Goal: Information Seeking & Learning: Find specific fact

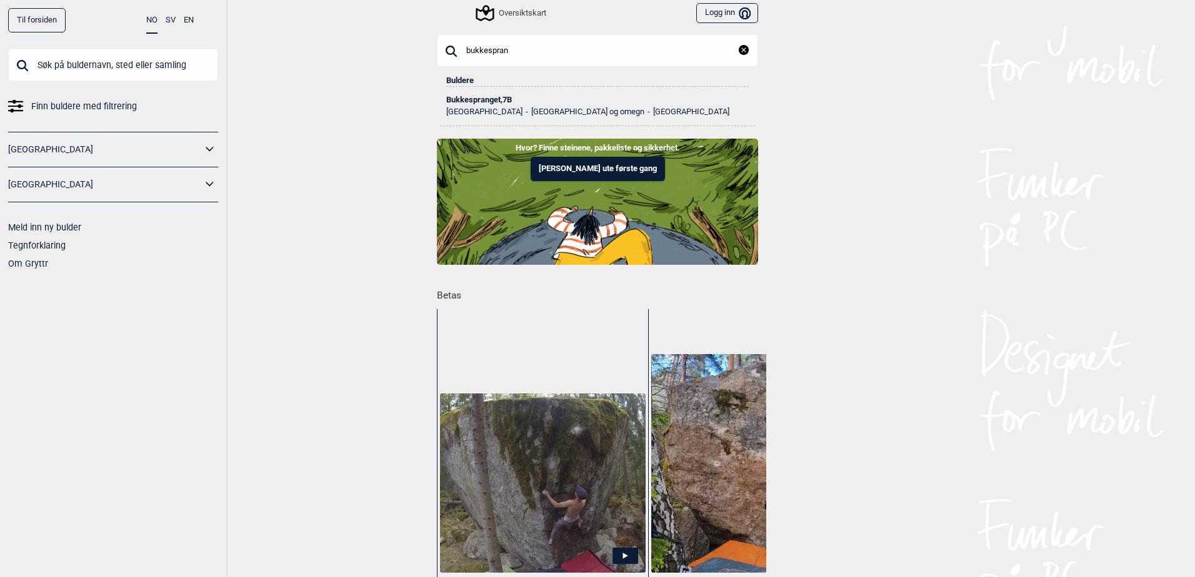
type input "bukkespran"
click at [495, 102] on div "Bukkespranget , 7B" at bounding box center [597, 100] width 302 height 9
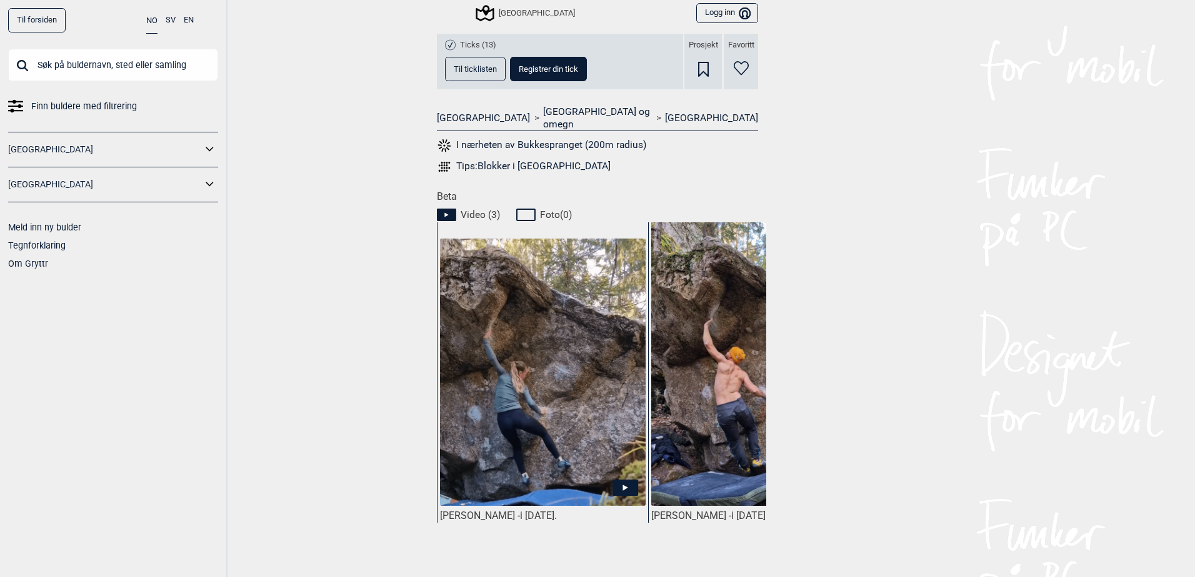
scroll to position [62, 0]
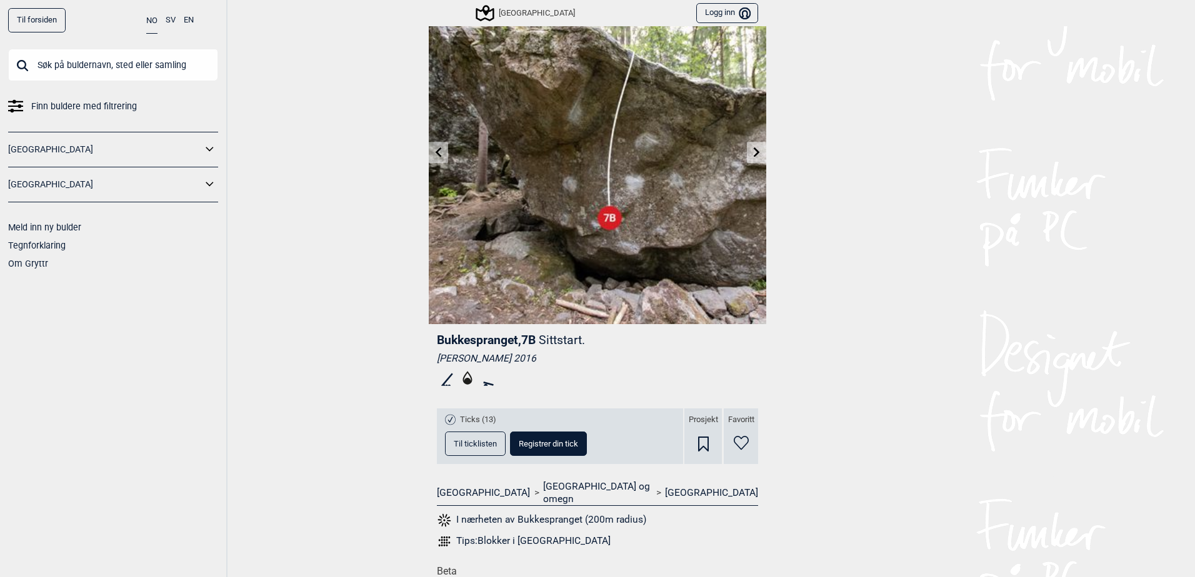
click at [422, 150] on div "Til forsiden NO SV EN Finn buldere med filtrering [GEOGRAPHIC_DATA] [GEOGRAPHIC…" at bounding box center [597, 288] width 1195 height 577
click at [752, 151] on icon at bounding box center [757, 152] width 10 height 10
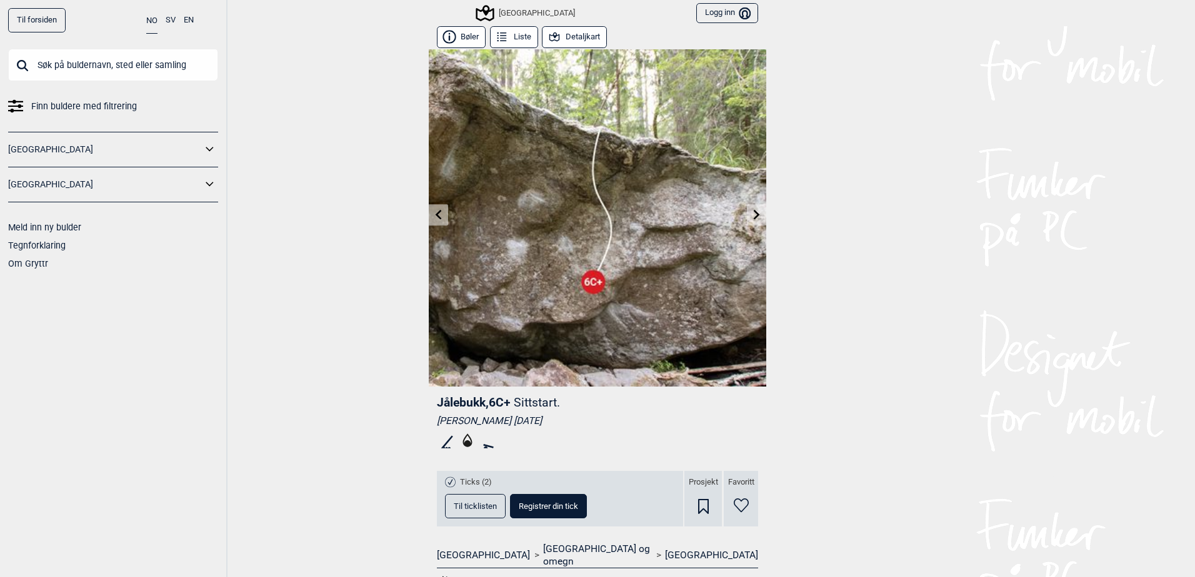
click at [747, 208] on link at bounding box center [756, 215] width 19 height 21
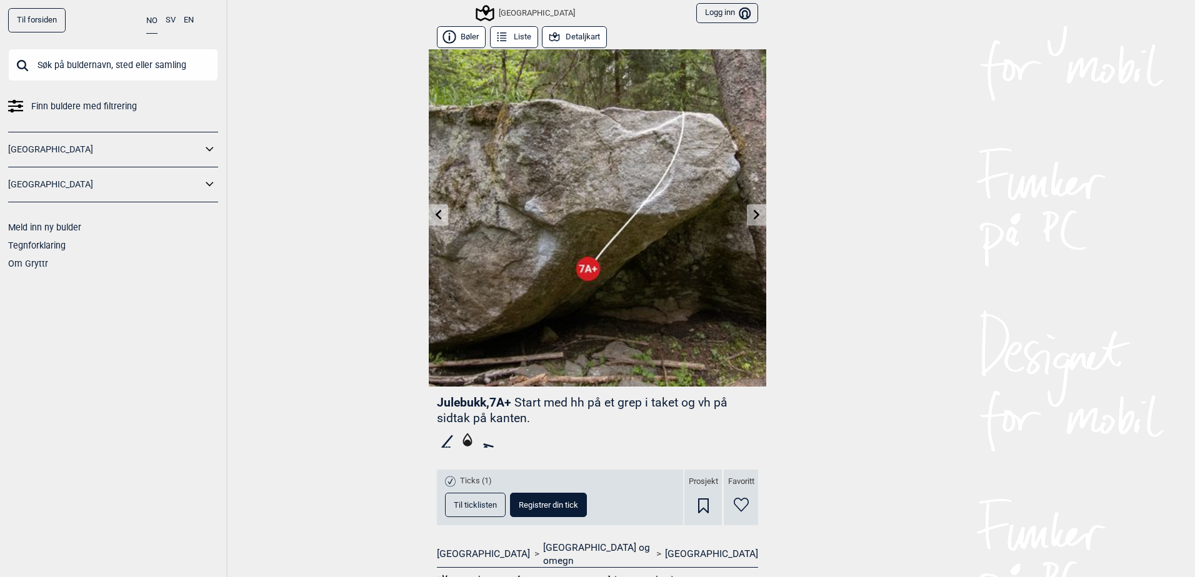
click at [429, 212] on link at bounding box center [438, 215] width 19 height 21
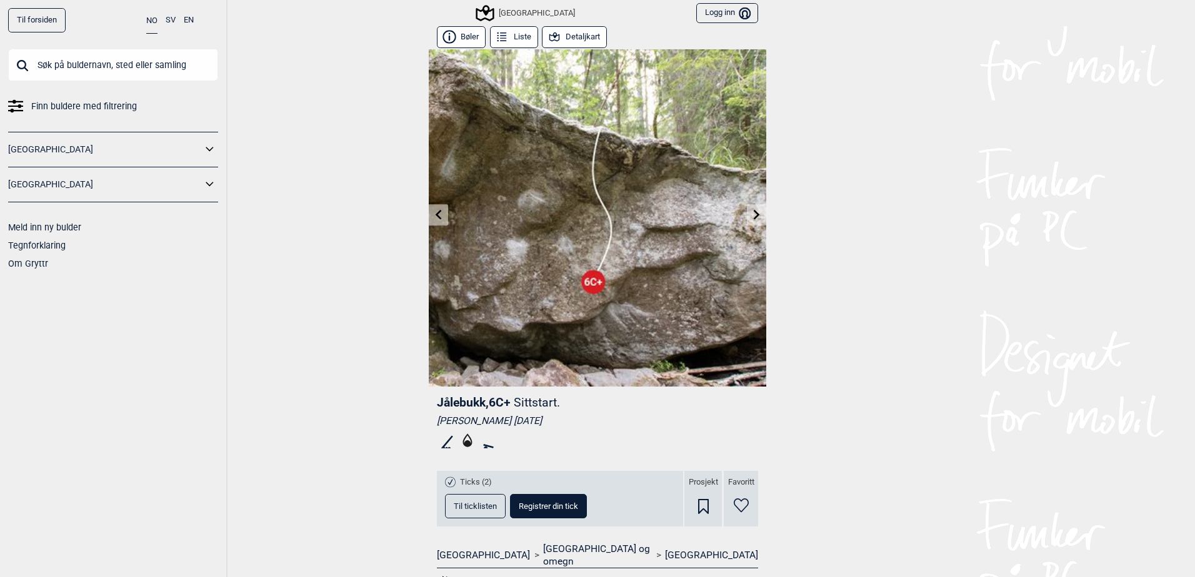
click at [429, 212] on link at bounding box center [438, 215] width 19 height 21
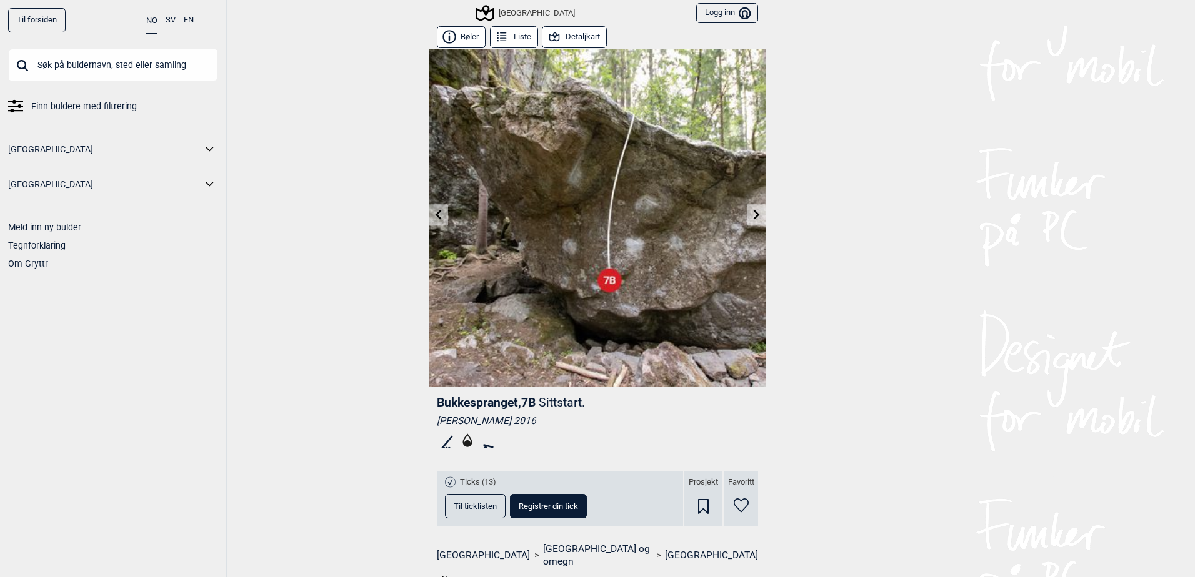
click at [566, 39] on button "Detaljkart" at bounding box center [574, 37] width 65 height 22
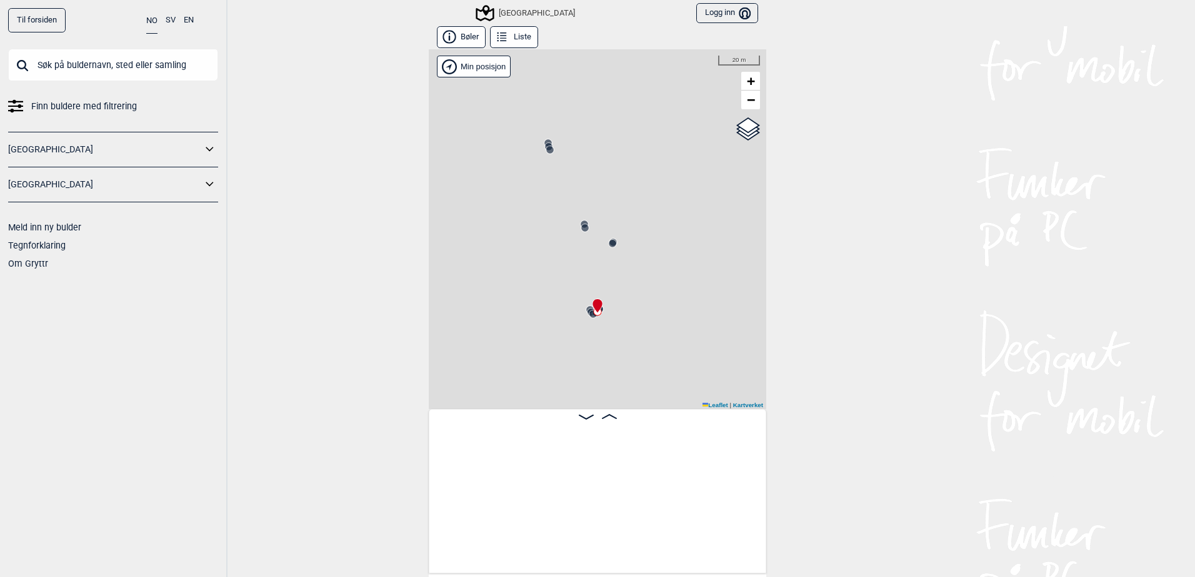
scroll to position [0, 24925]
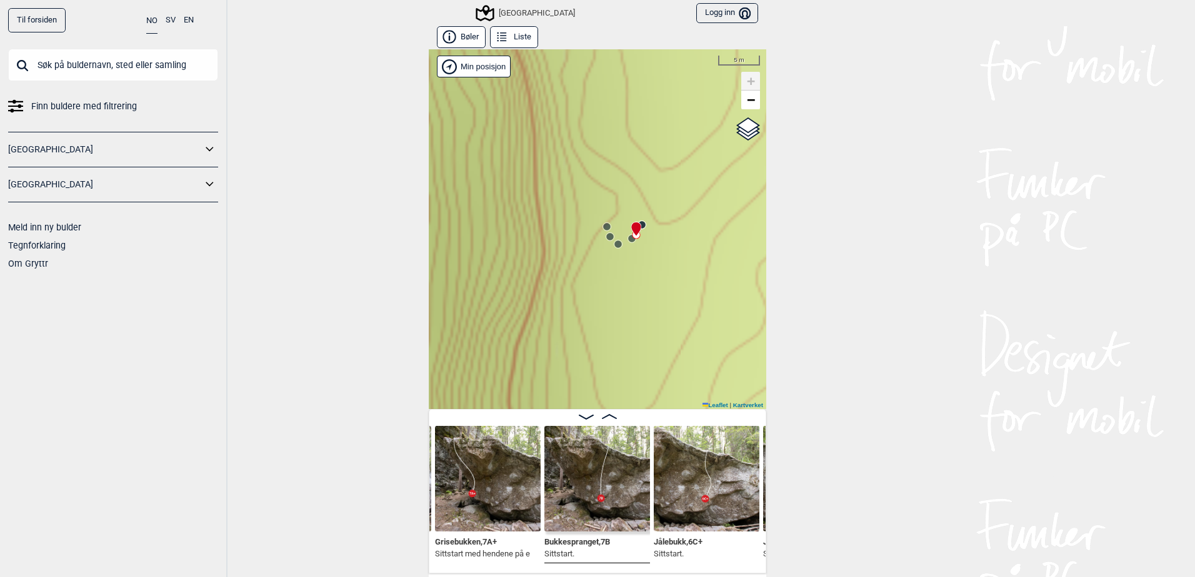
click at [573, 478] on img at bounding box center [597, 479] width 106 height 106
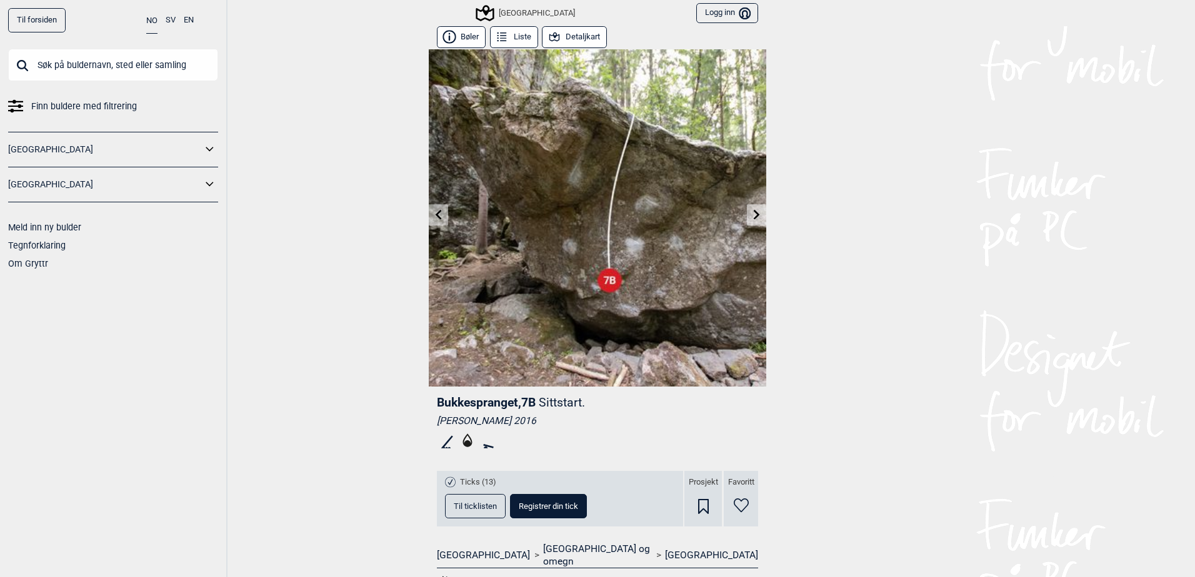
click at [436, 226] on img at bounding box center [597, 217] width 337 height 337
click at [437, 215] on icon at bounding box center [439, 214] width 10 height 10
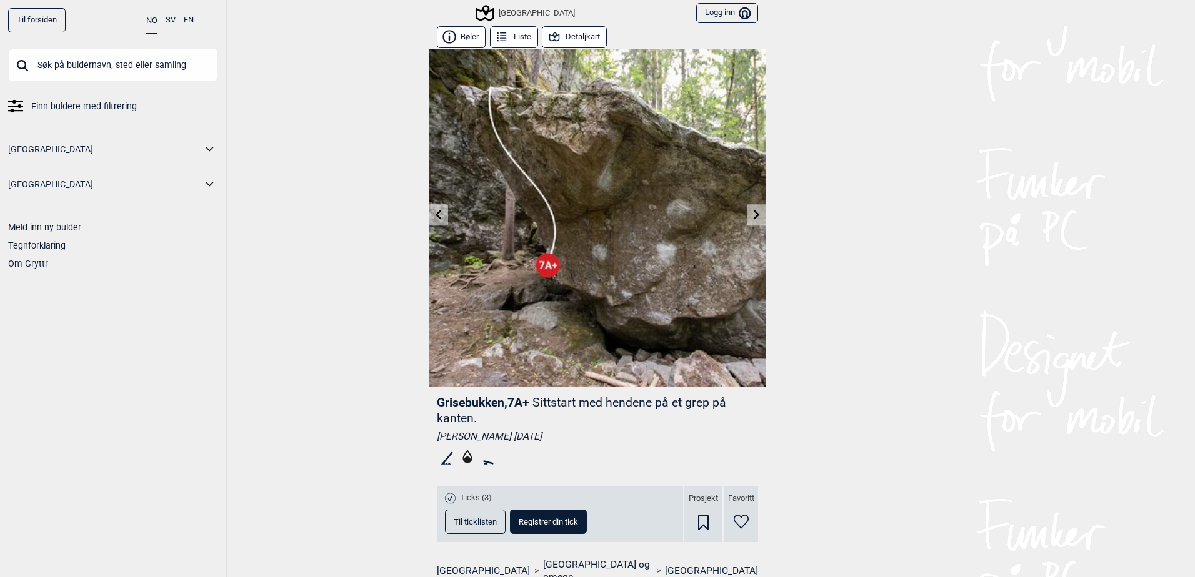
click at [434, 212] on icon at bounding box center [439, 214] width 10 height 10
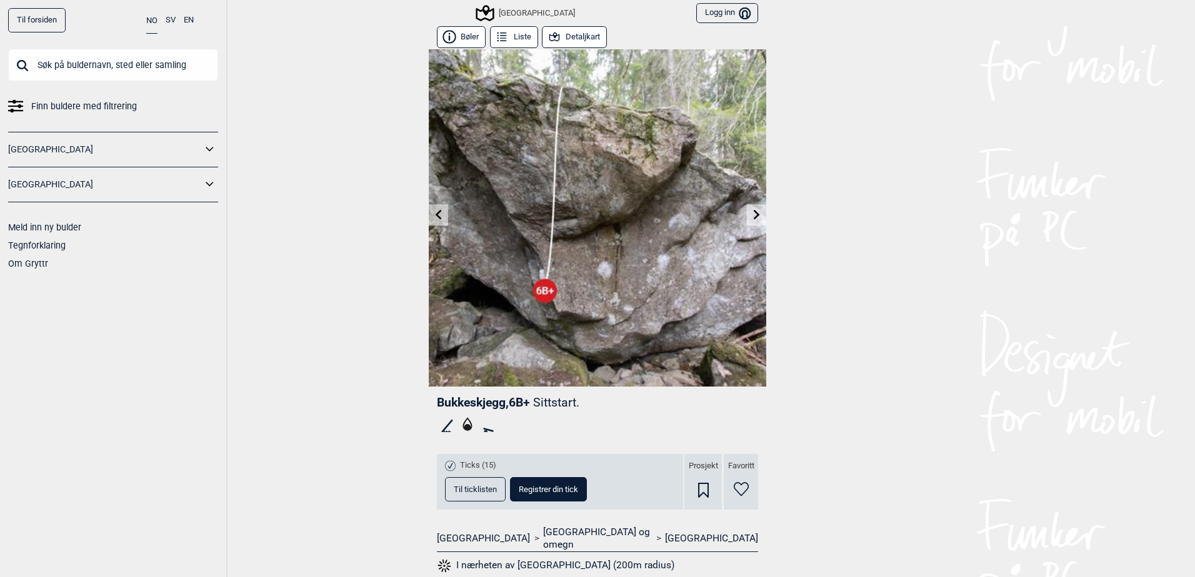
click at [755, 221] on link at bounding box center [756, 215] width 19 height 21
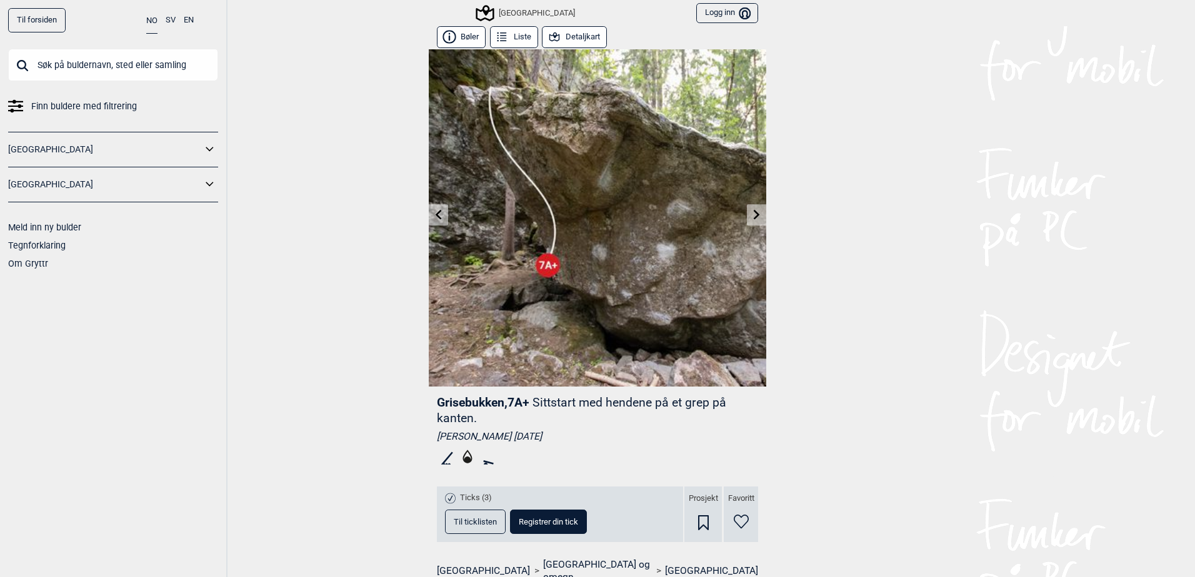
click at [756, 216] on icon at bounding box center [757, 214] width 10 height 10
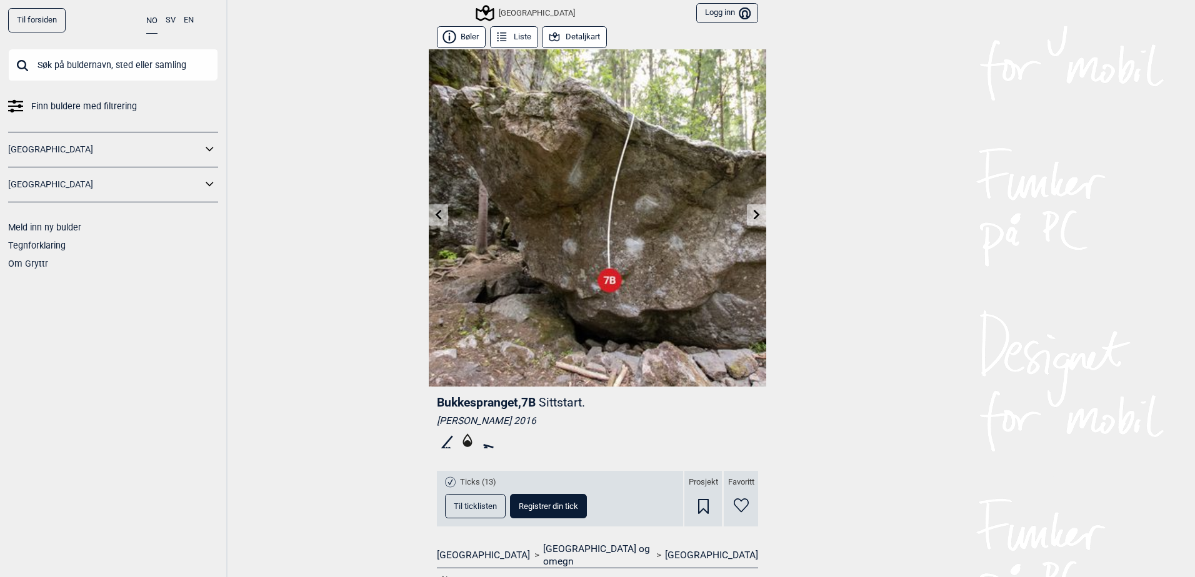
click at [756, 211] on icon at bounding box center [757, 214] width 10 height 10
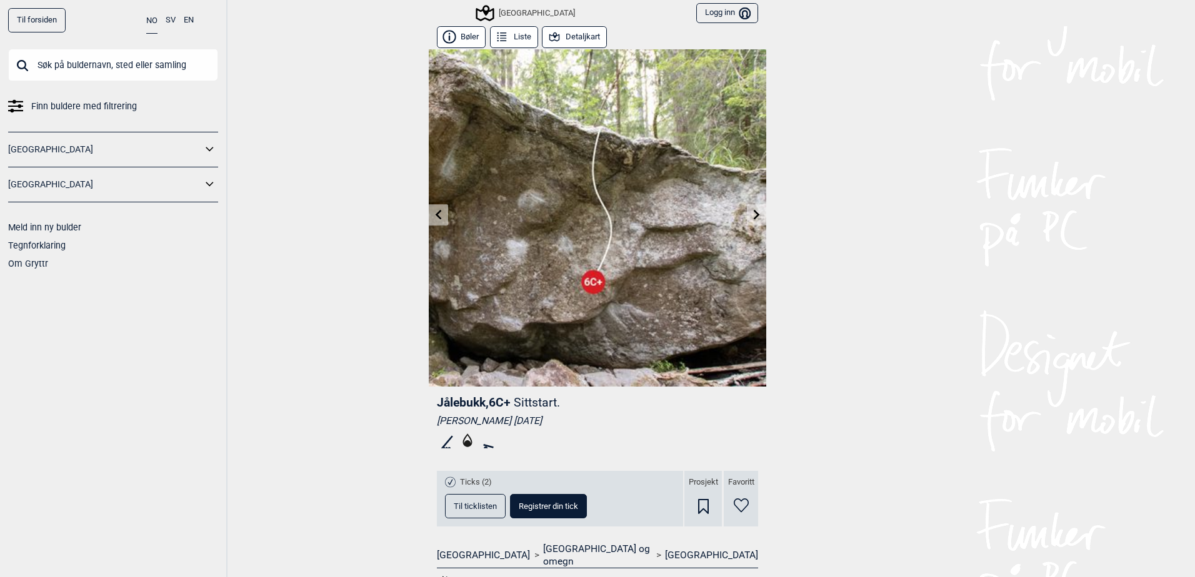
click at [755, 212] on icon at bounding box center [757, 214] width 10 height 10
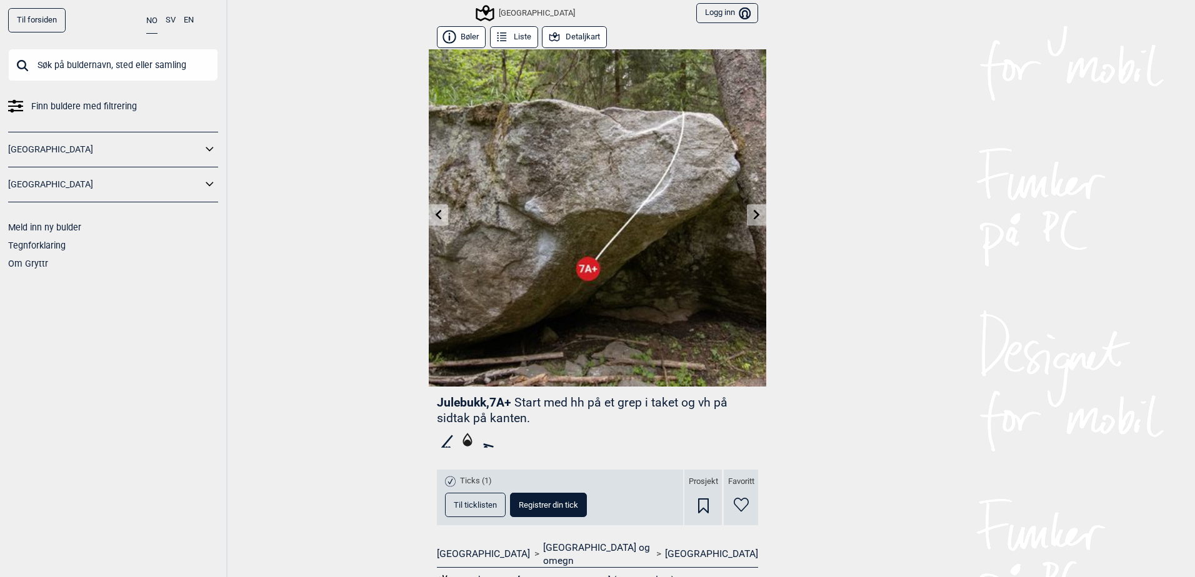
click at [754, 212] on icon at bounding box center [757, 214] width 10 height 10
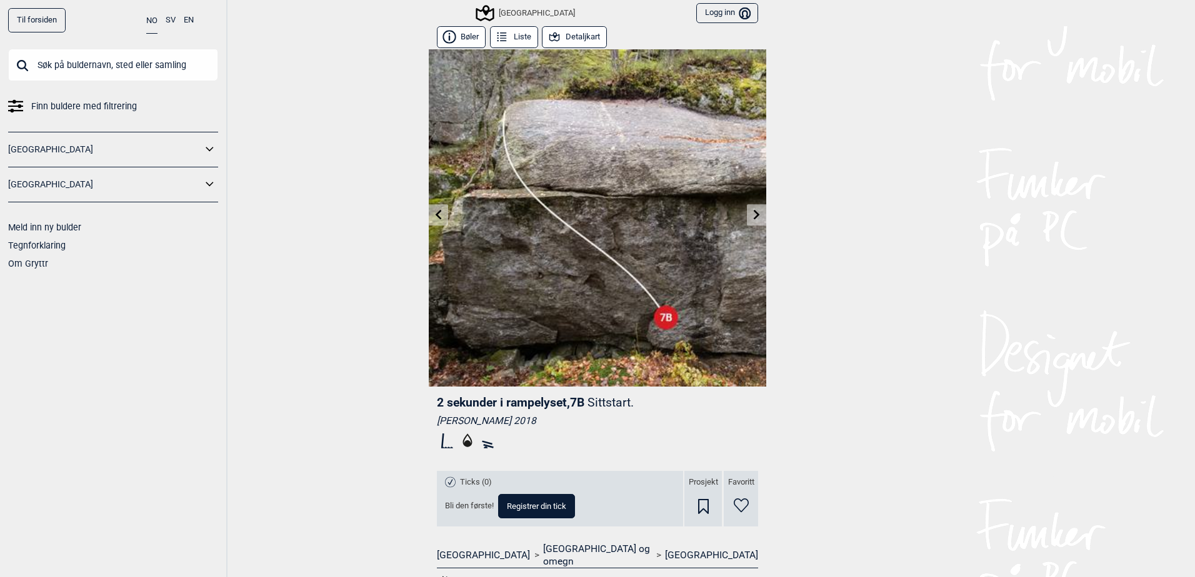
click at [754, 212] on icon at bounding box center [757, 214] width 10 height 10
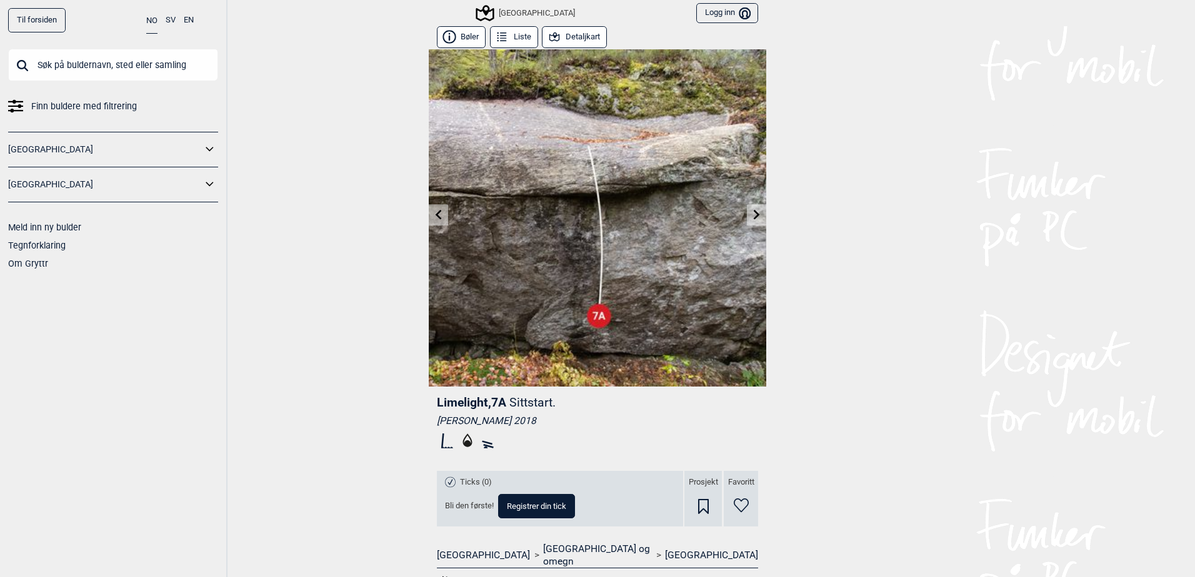
click at [422, 214] on div "Til forsiden NO SV EN Finn buldere med filtrering [GEOGRAPHIC_DATA] [GEOGRAPHIC…" at bounding box center [597, 288] width 1195 height 577
click at [434, 214] on icon at bounding box center [439, 214] width 10 height 10
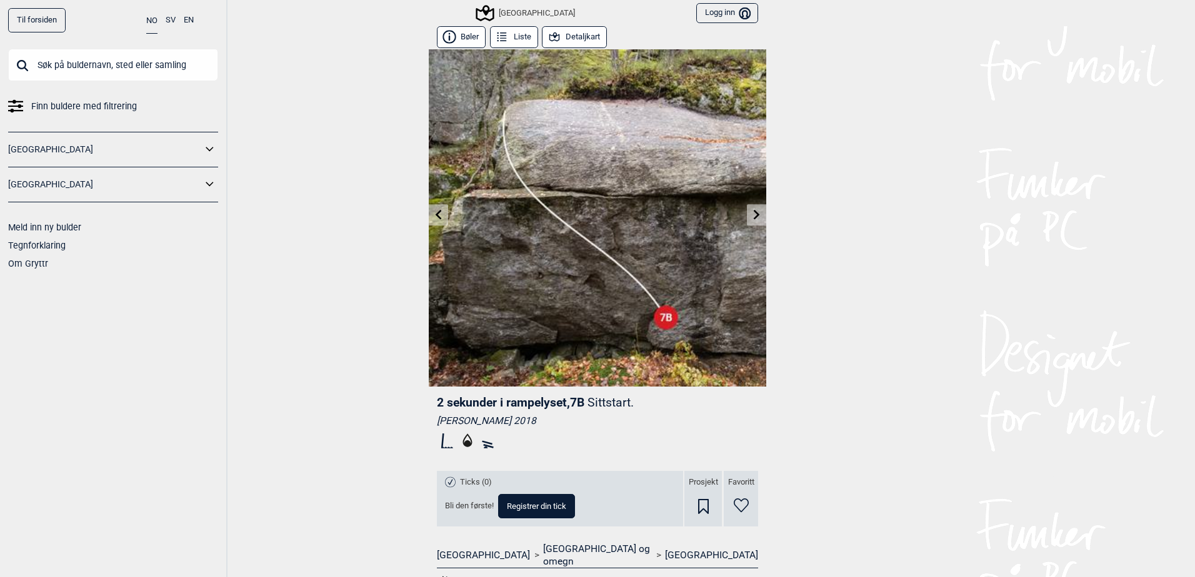
click at [436, 214] on icon at bounding box center [439, 214] width 6 height 10
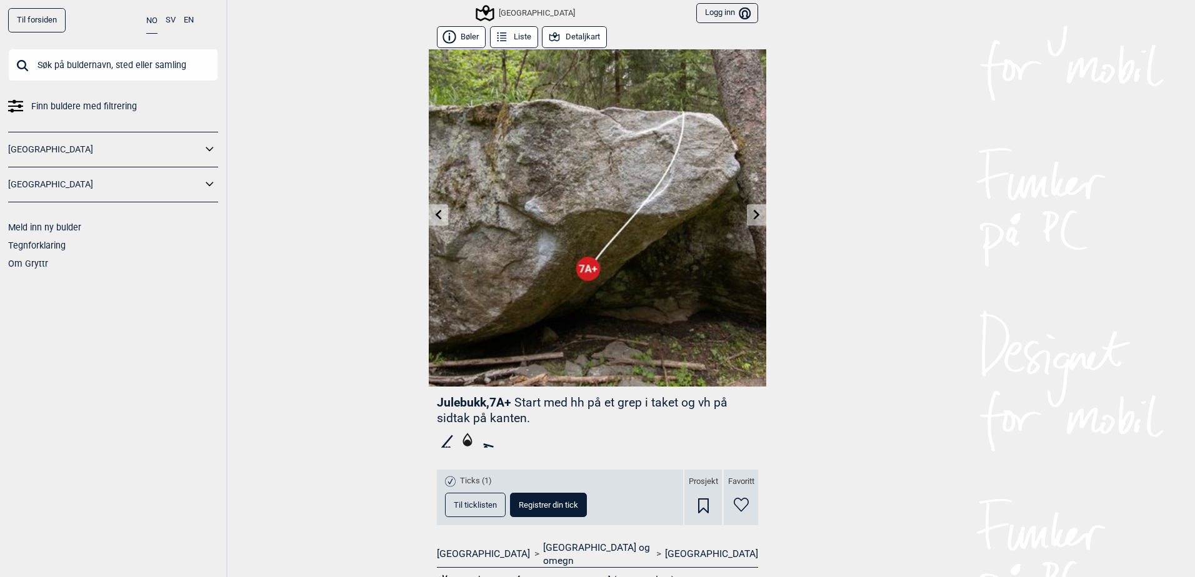
click at [436, 213] on icon at bounding box center [439, 214] width 6 height 10
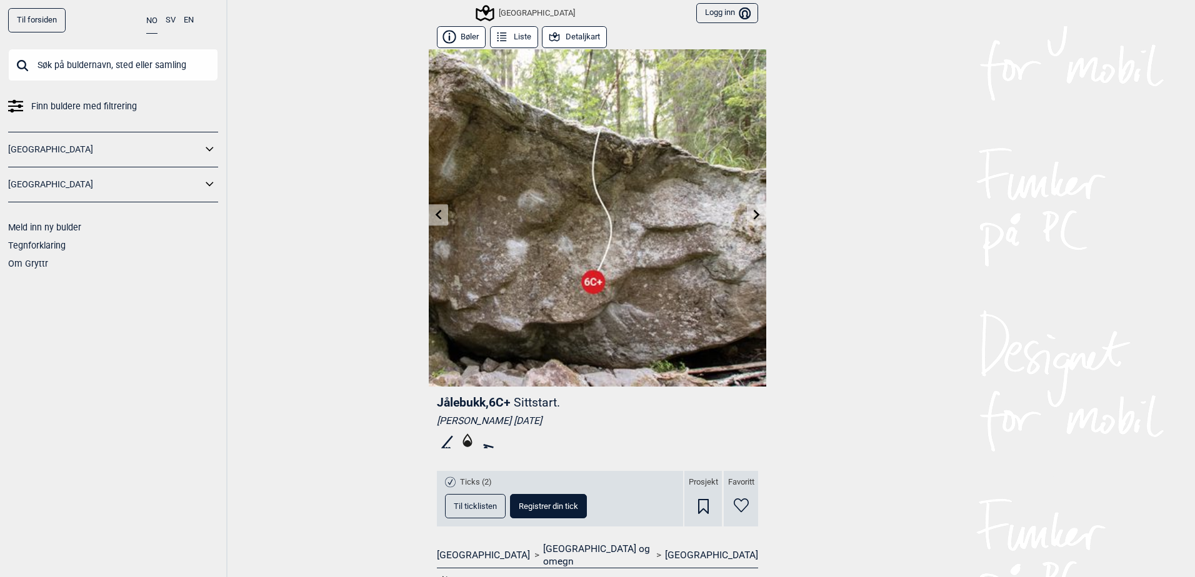
click at [569, 26] on div "Sentrale Østmarka Logg inn Bruker" at bounding box center [597, 13] width 337 height 26
click at [570, 32] on button "Detaljkart" at bounding box center [574, 37] width 65 height 22
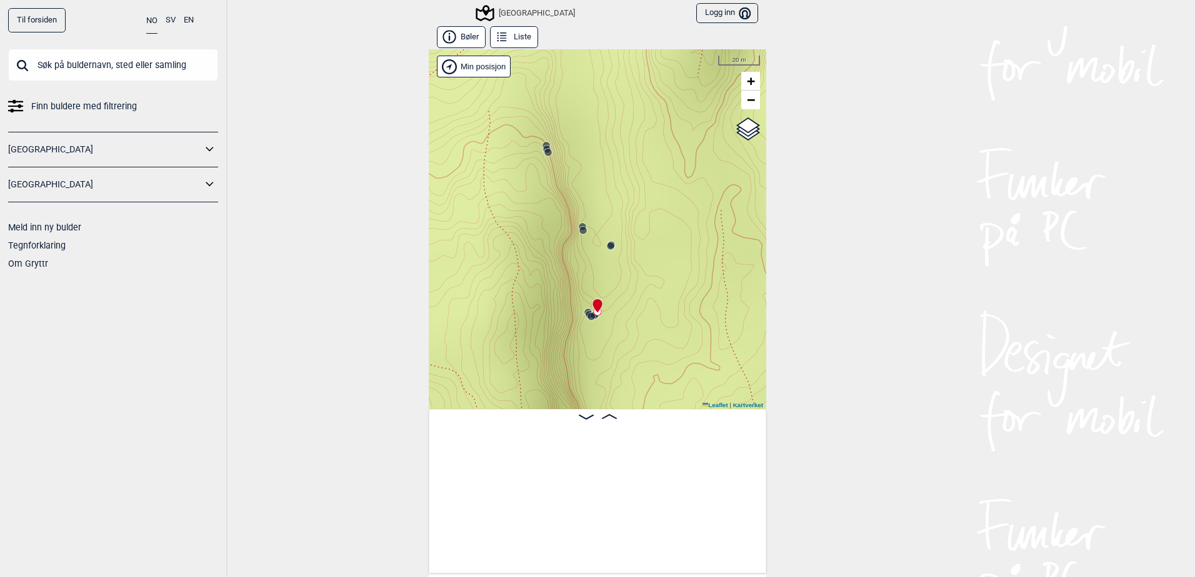
scroll to position [0, 25031]
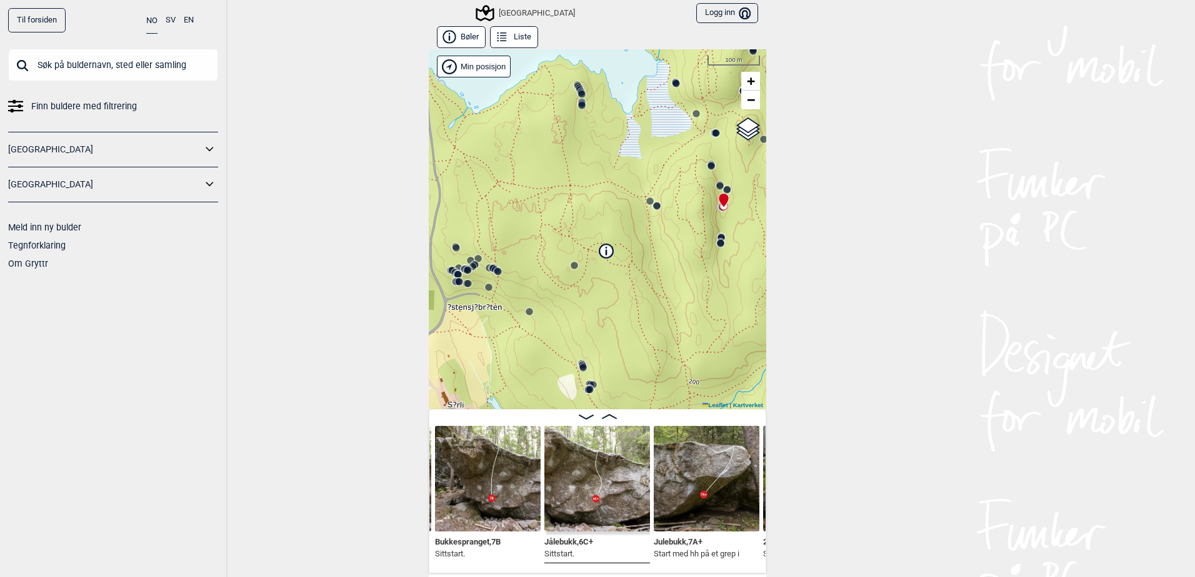
drag, startPoint x: 642, startPoint y: 318, endPoint x: 751, endPoint y: 267, distance: 119.9
click at [751, 267] on div "Speidersteinen Barnehageveggen Cowboyveggen Bølerveggen [GEOGRAPHIC_DATA]" at bounding box center [597, 229] width 337 height 360
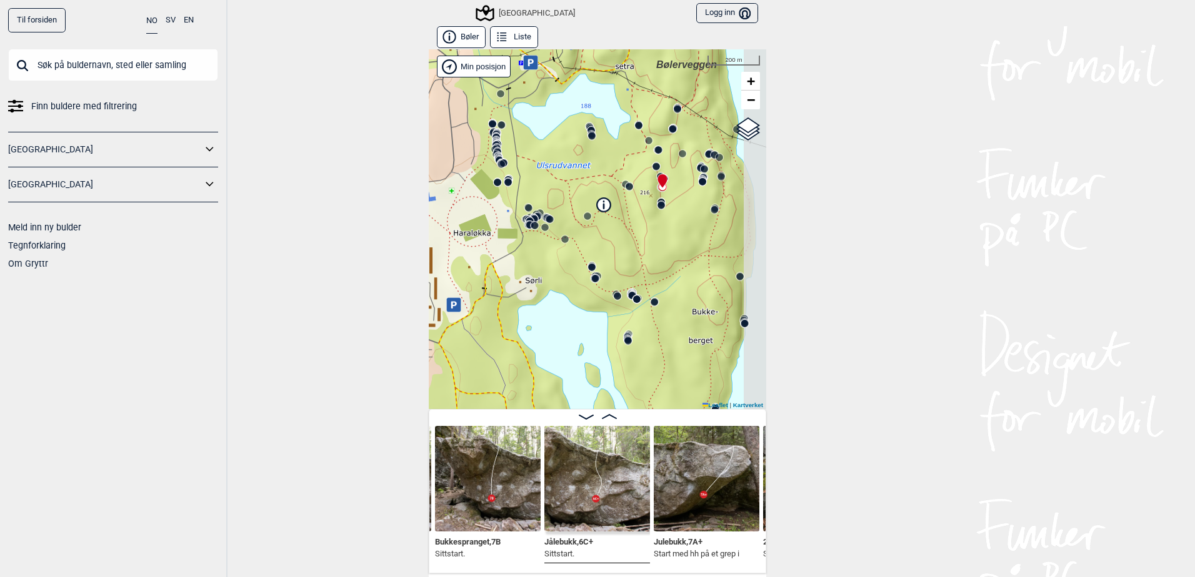
drag, startPoint x: 695, startPoint y: 321, endPoint x: 636, endPoint y: 261, distance: 84.0
click at [636, 261] on div "Speidersteinen Barnehageveggen Cowboyveggen Bølerveggen [GEOGRAPHIC_DATA]" at bounding box center [597, 229] width 337 height 360
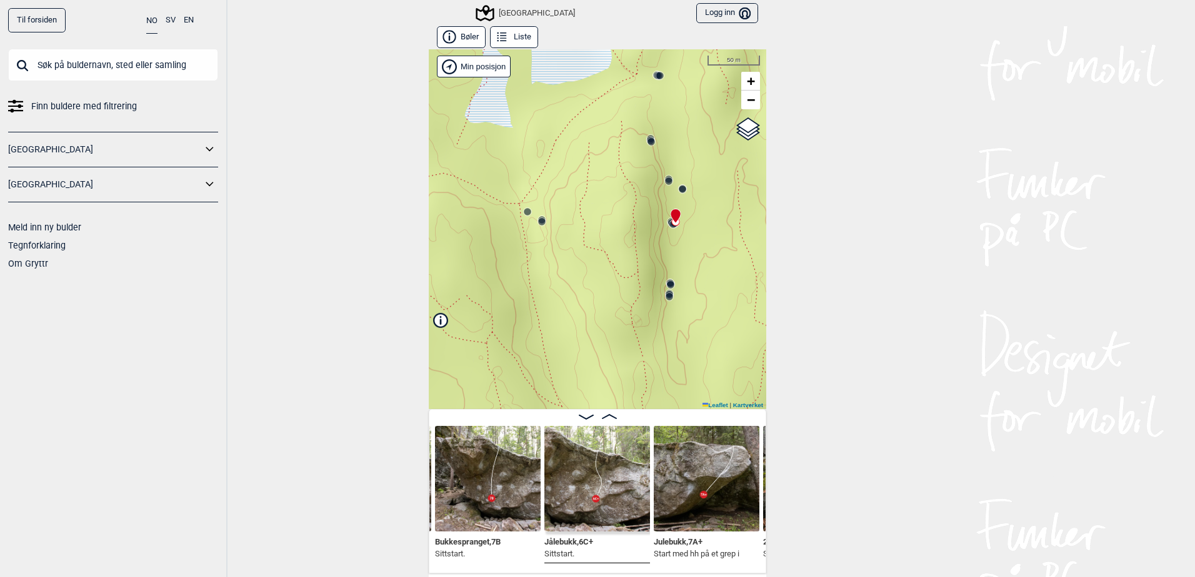
click at [502, 522] on img at bounding box center [488, 479] width 106 height 106
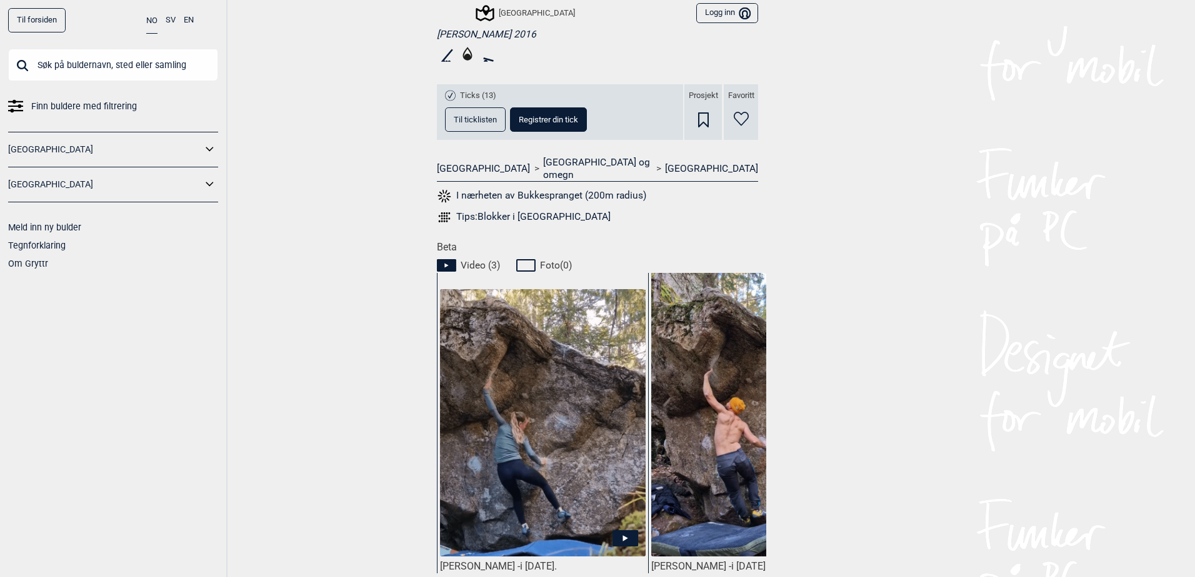
scroll to position [375, 0]
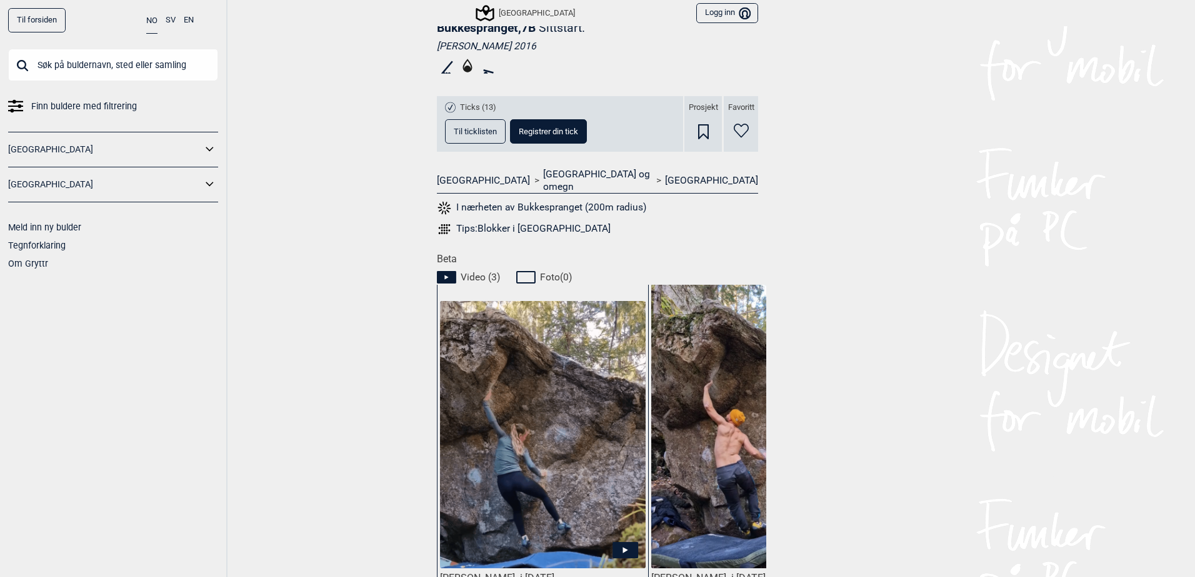
click at [458, 131] on span "Til ticklisten" at bounding box center [475, 131] width 43 height 8
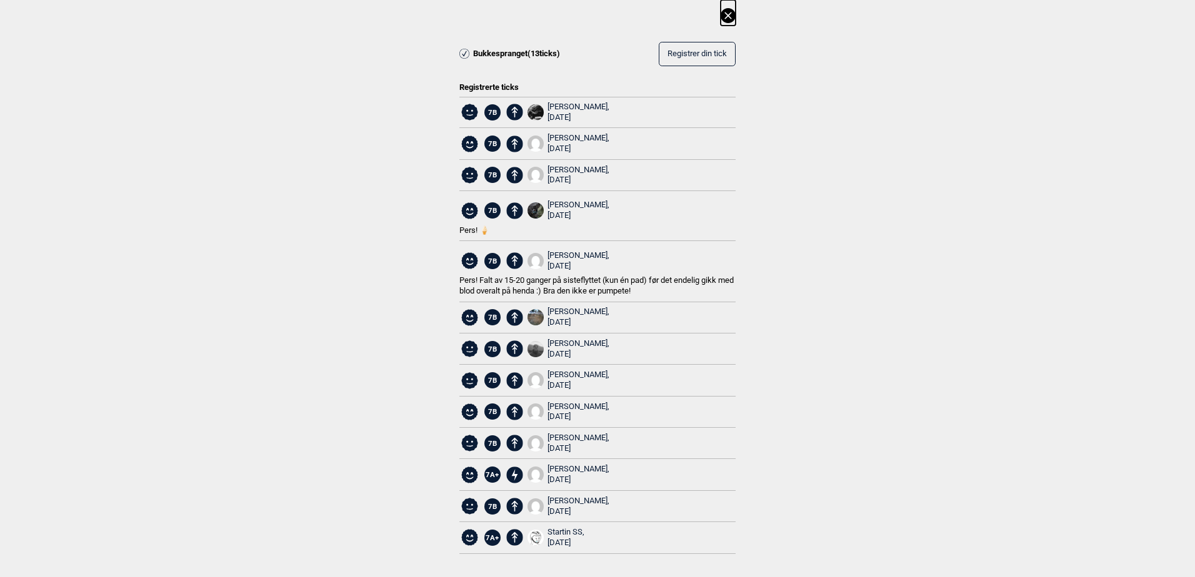
click at [727, 11] on icon at bounding box center [728, 15] width 15 height 15
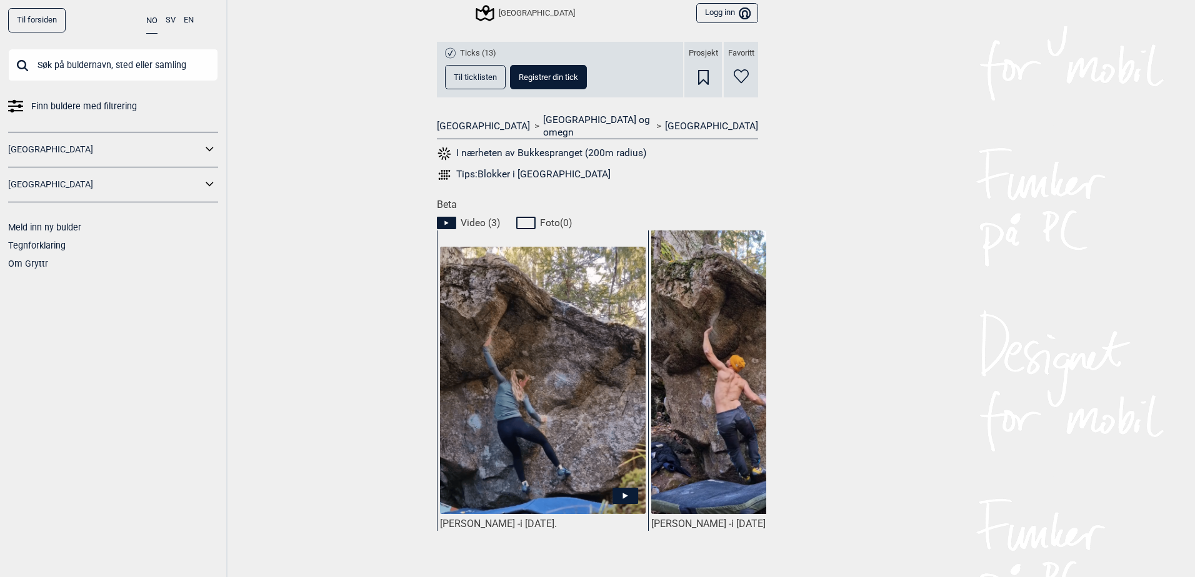
scroll to position [500, 0]
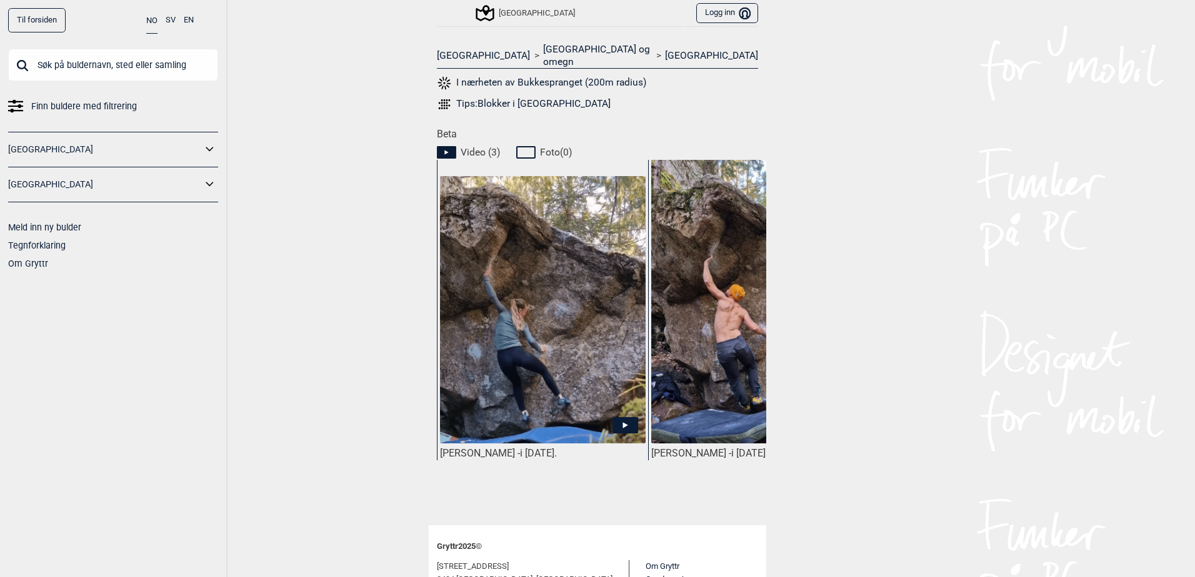
click at [617, 417] on icon at bounding box center [625, 425] width 26 height 16
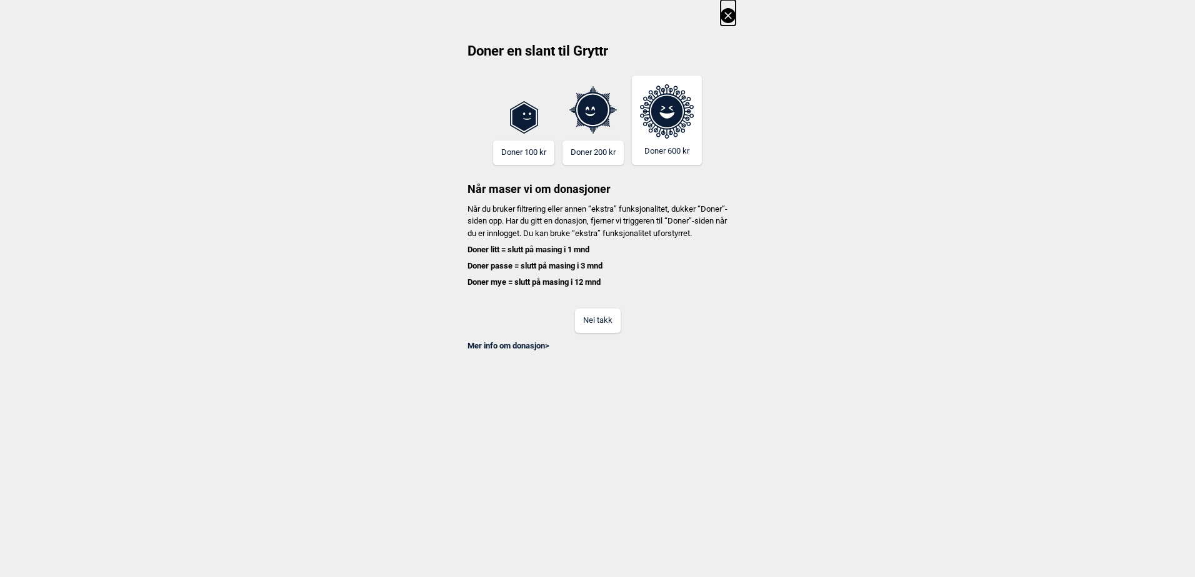
click at [602, 333] on button "Nei takk" at bounding box center [598, 321] width 46 height 24
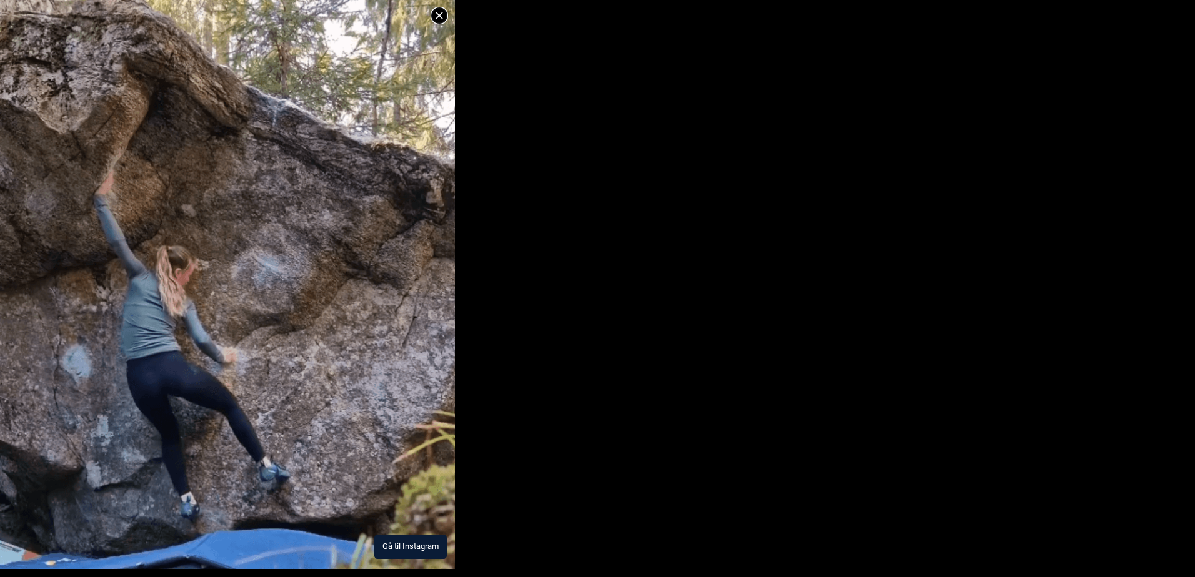
click at [420, 543] on button "Gå til Instagram" at bounding box center [410, 547] width 72 height 24
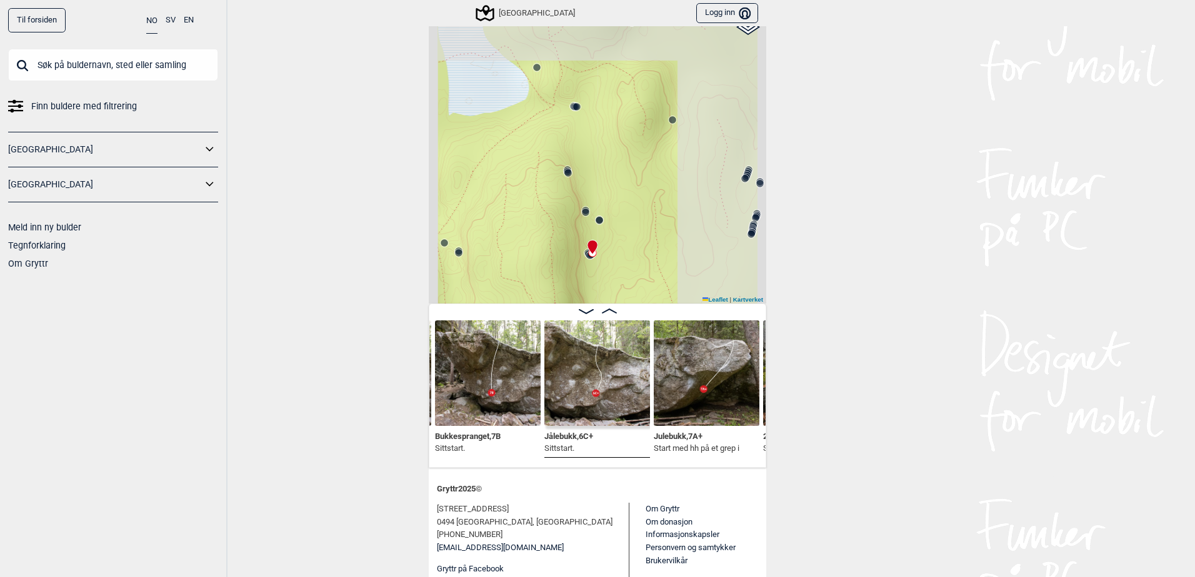
scroll to position [138, 0]
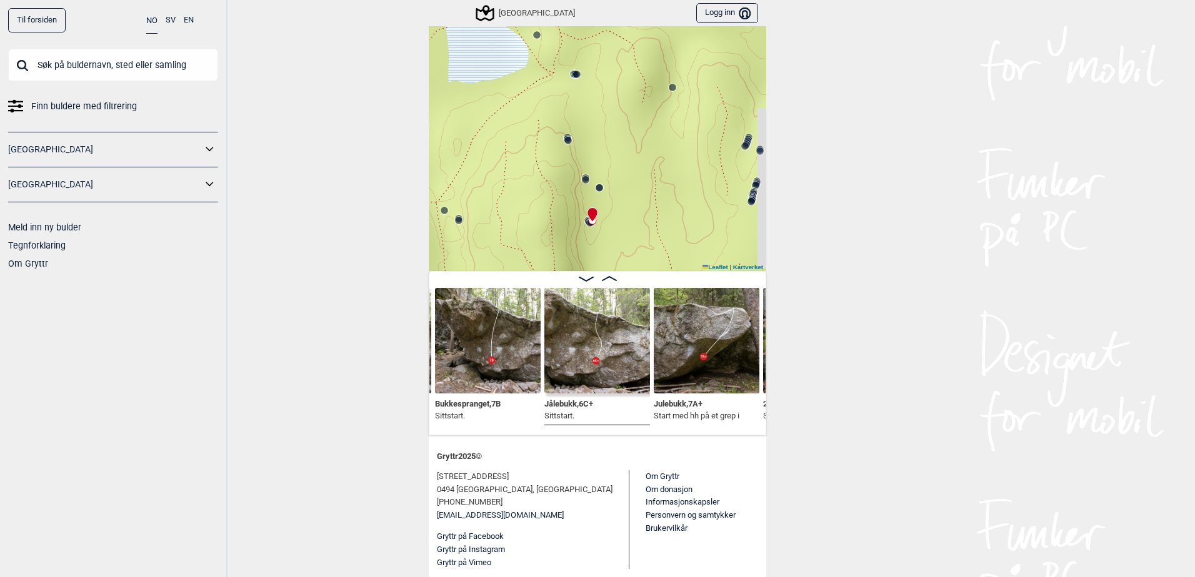
click at [502, 388] on img at bounding box center [488, 341] width 106 height 106
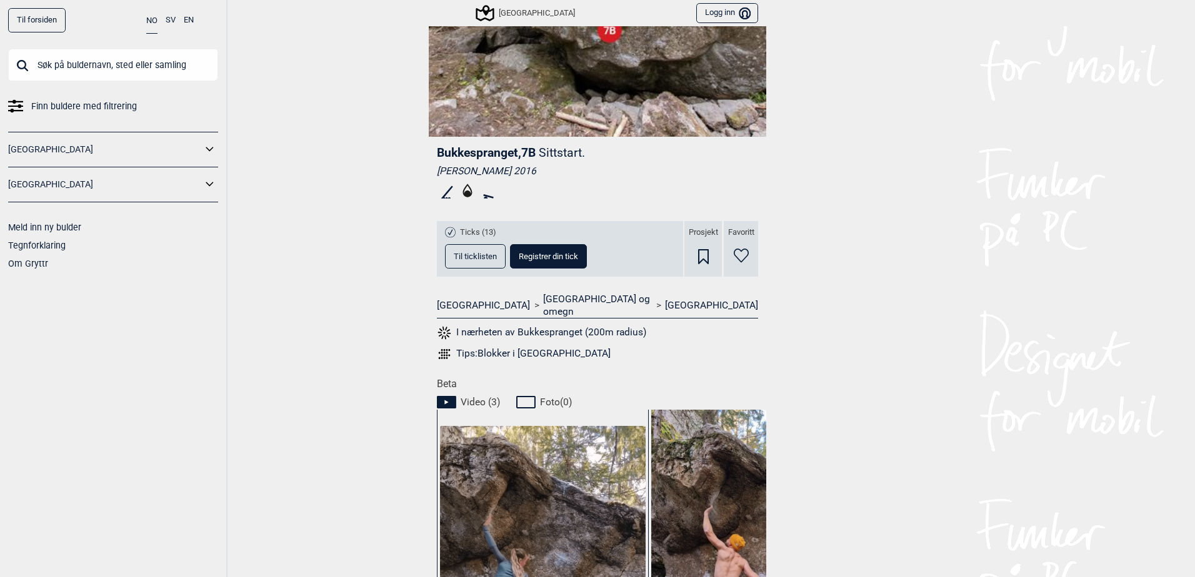
scroll to position [500, 0]
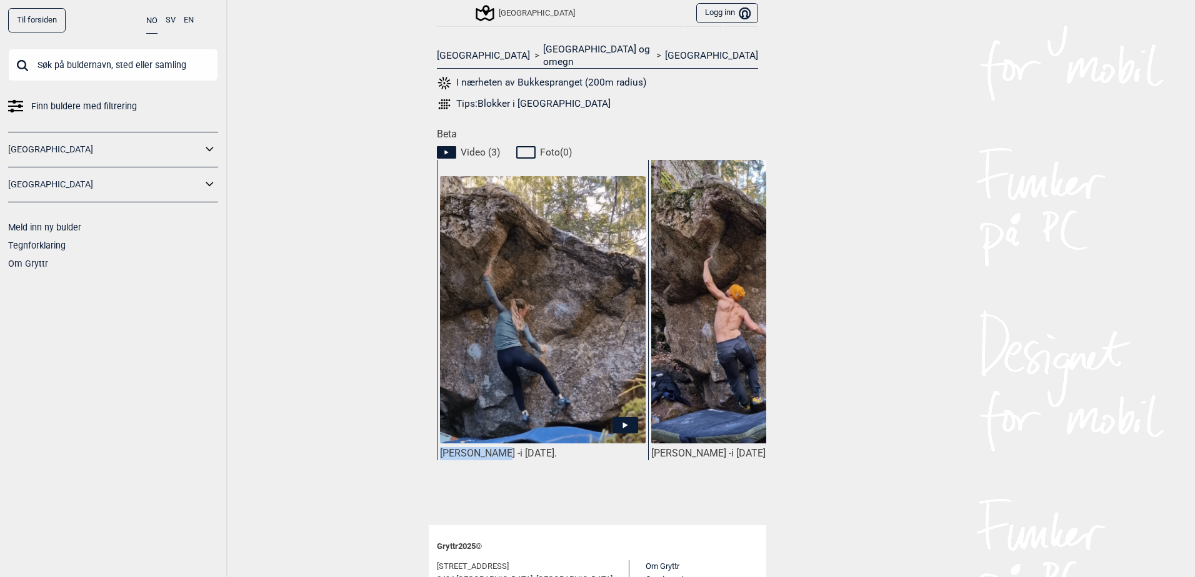
drag, startPoint x: 492, startPoint y: 438, endPoint x: 436, endPoint y: 442, distance: 57.0
click at [440, 447] on div "[PERSON_NAME] - i [DATE]." at bounding box center [543, 453] width 206 height 13
copy div "[PERSON_NAME]"
